Goal: Task Accomplishment & Management: Complete application form

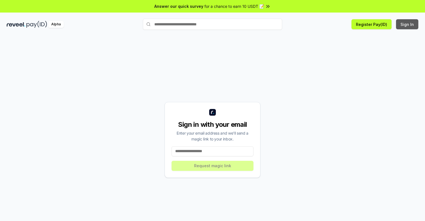
click at [408, 24] on button "Sign In" at bounding box center [407, 24] width 22 height 10
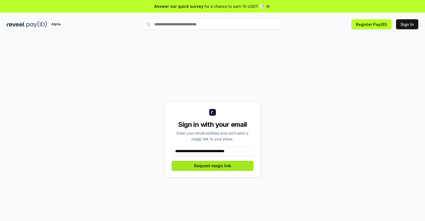
type input "**********"
click at [213, 165] on button "Request magic link" at bounding box center [213, 166] width 82 height 10
